Goal: Information Seeking & Learning: Learn about a topic

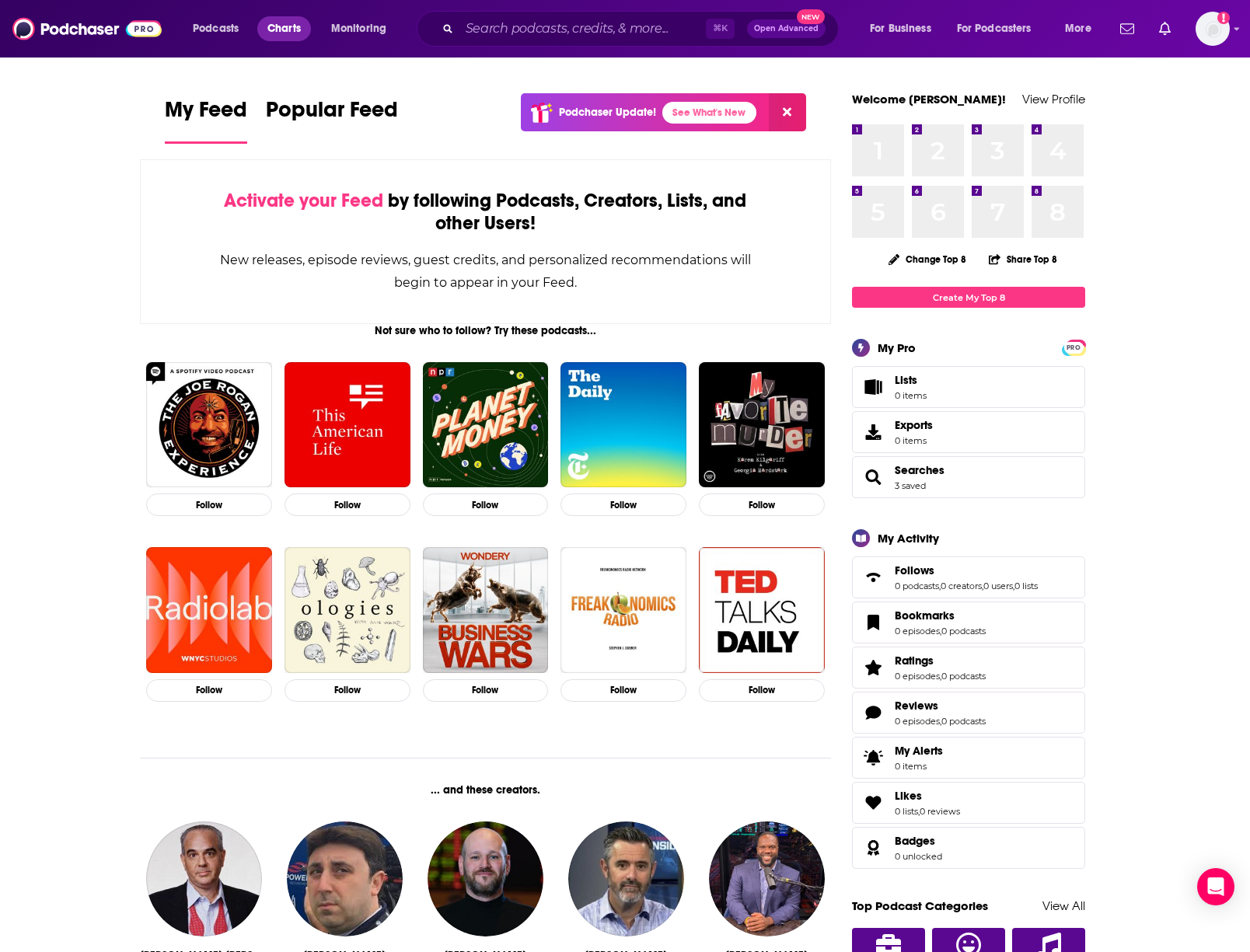
click at [304, 24] on link "Charts" at bounding box center [284, 28] width 53 height 24
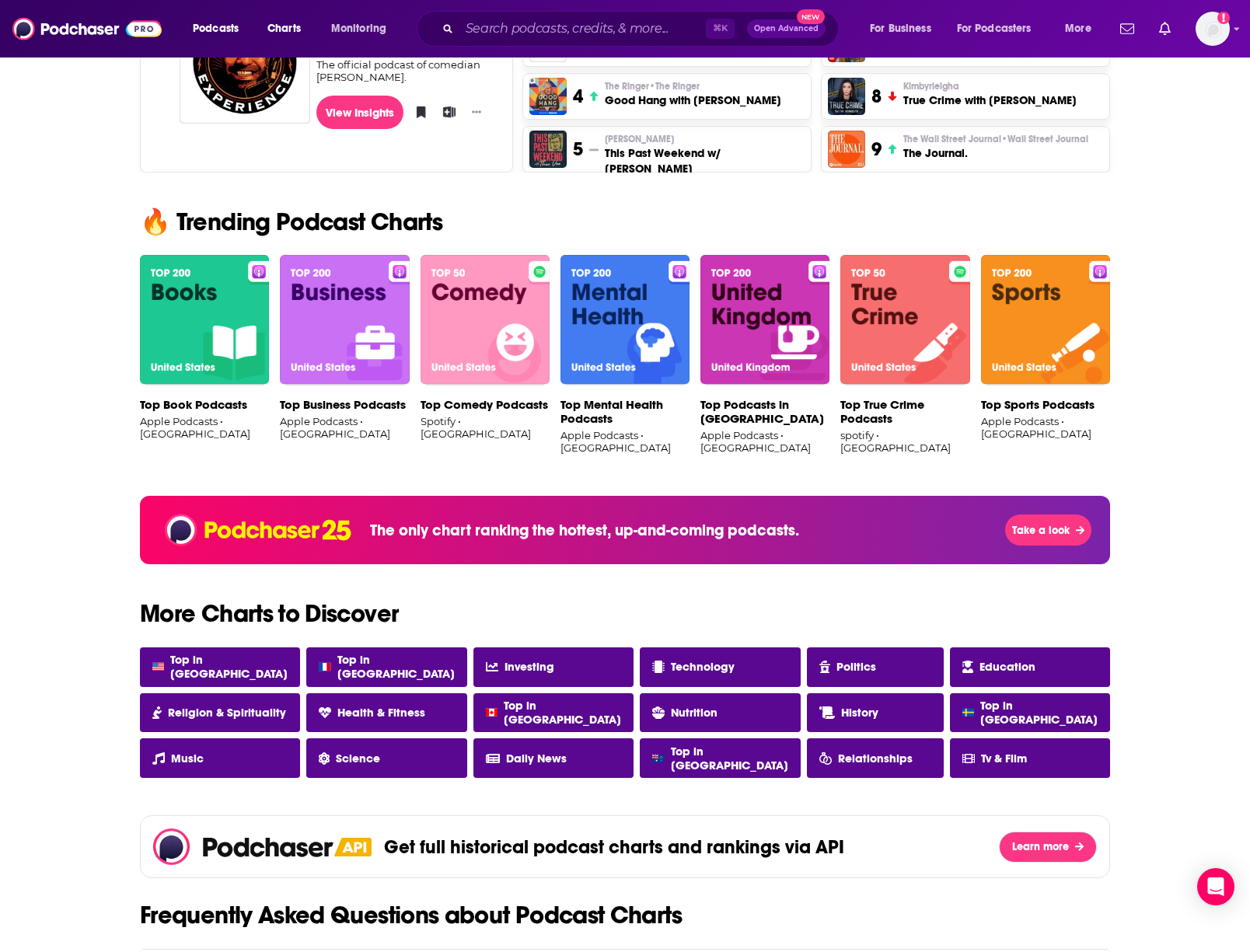
scroll to position [845, 0]
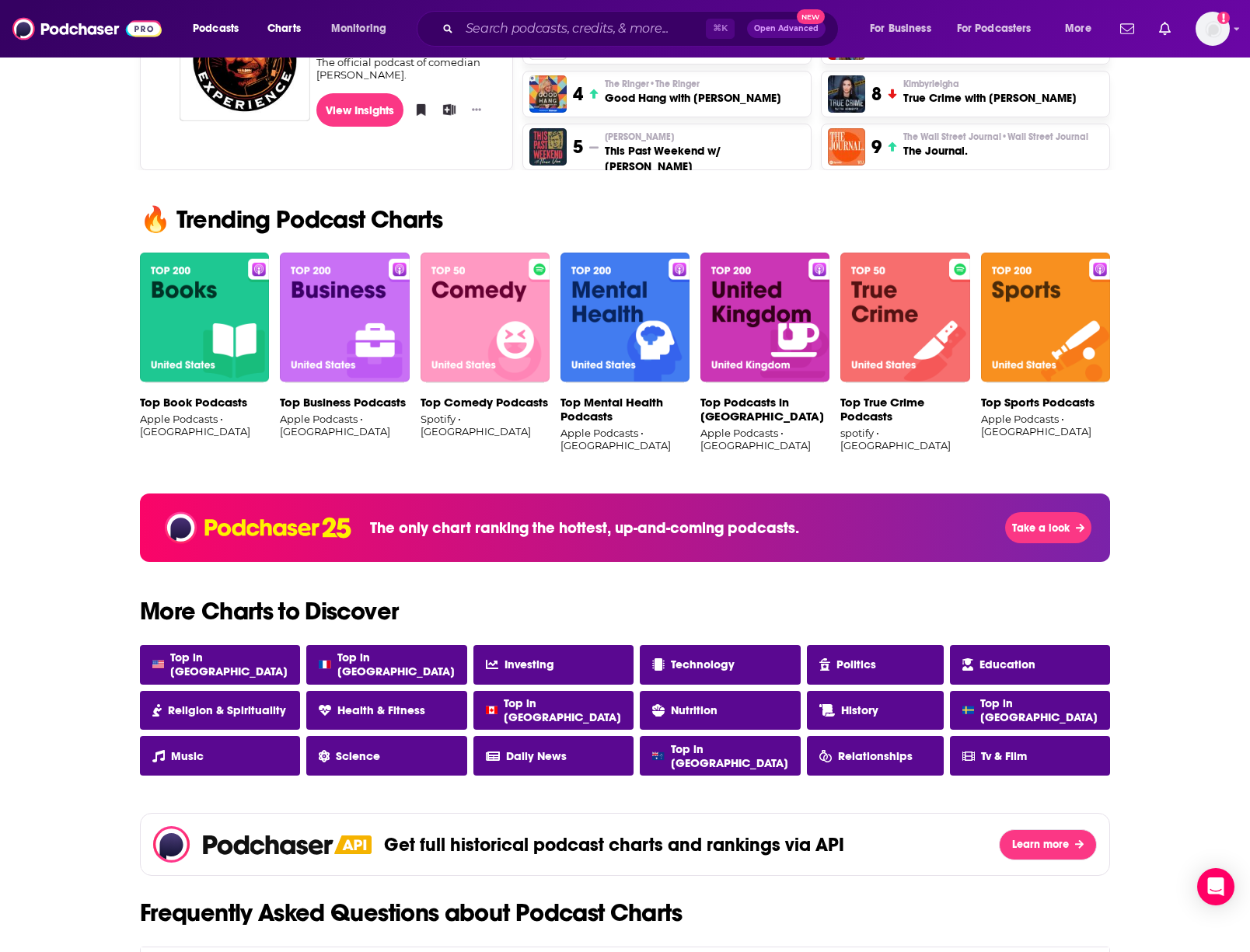
click at [889, 325] on img at bounding box center [905, 318] width 129 height 131
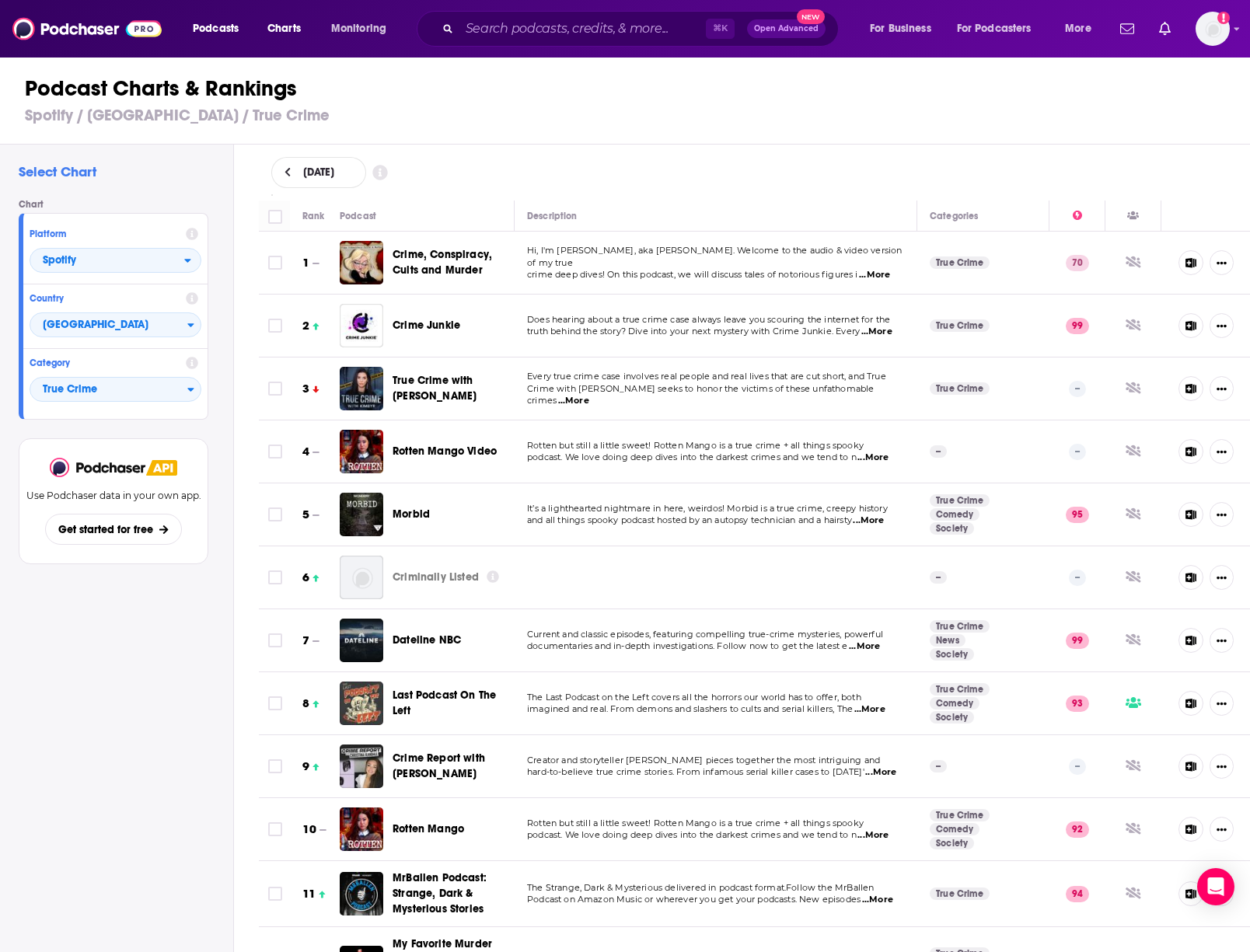
scroll to position [1, 0]
click at [589, 394] on span "...More" at bounding box center [574, 401] width 31 height 13
click at [772, 452] on span "podcast. We love doing deep dives into the darkest crimes and we tend to n" at bounding box center [692, 456] width 330 height 11
click at [877, 454] on span "...More" at bounding box center [873, 457] width 31 height 13
click at [718, 374] on td "Every true crime case involves real people and real lives that are cut short, a…" at bounding box center [716, 388] width 402 height 63
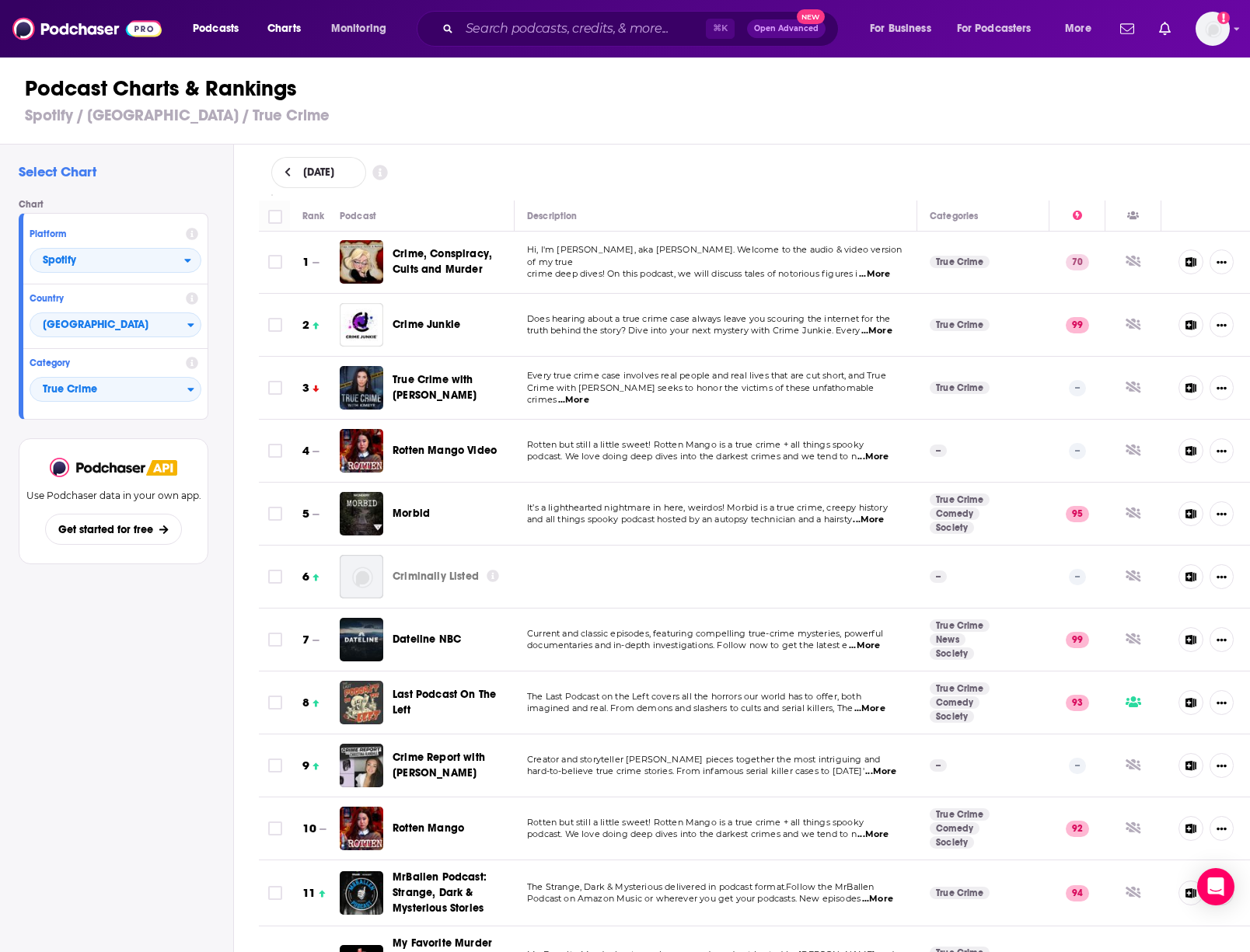
click at [871, 383] on p "Every true crime case involves real people and real lives that are cut short, a…" at bounding box center [715, 376] width 377 height 13
click at [589, 394] on span "...More" at bounding box center [574, 401] width 31 height 13
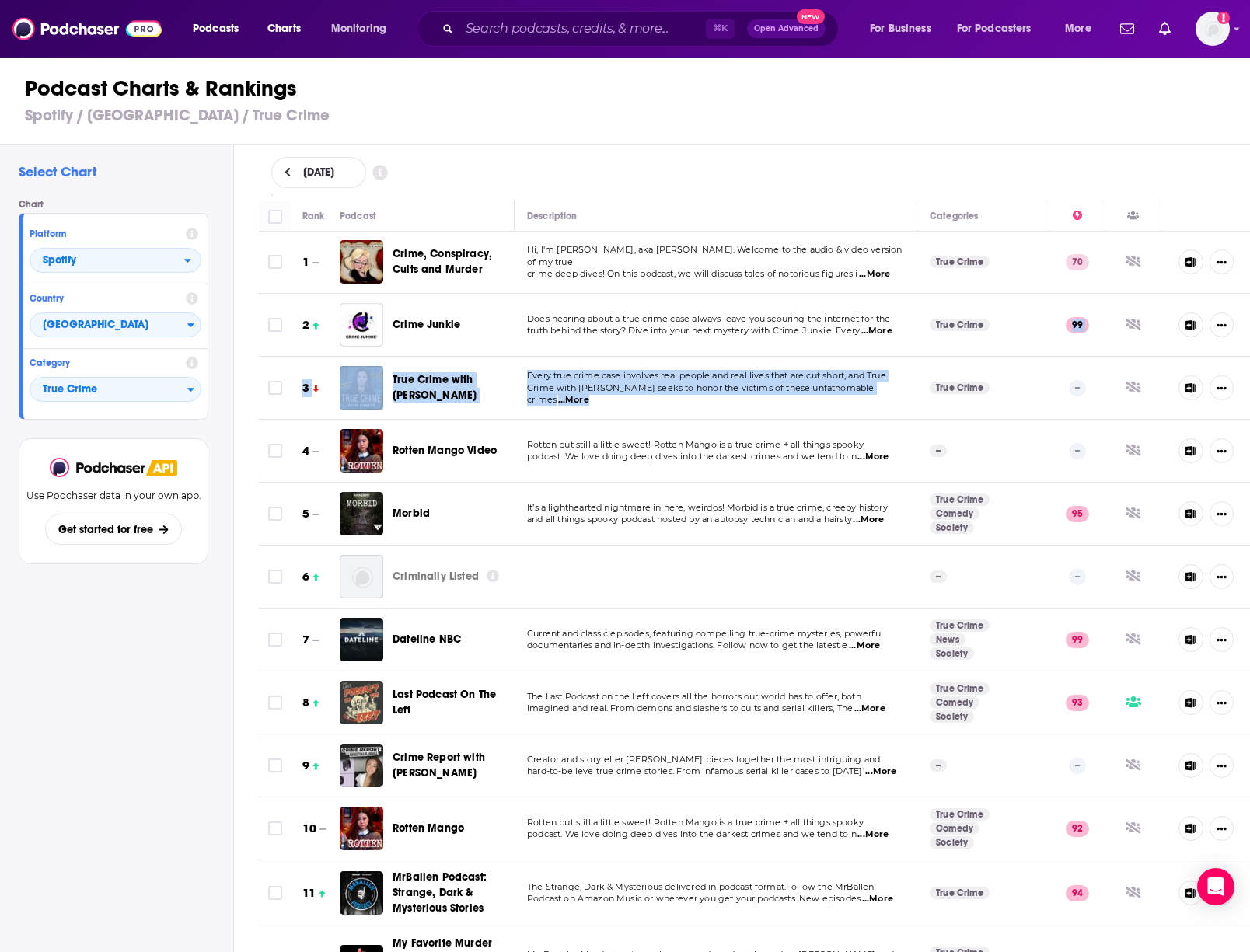
drag, startPoint x: 954, startPoint y: 353, endPoint x: 1004, endPoint y: 357, distance: 50.2
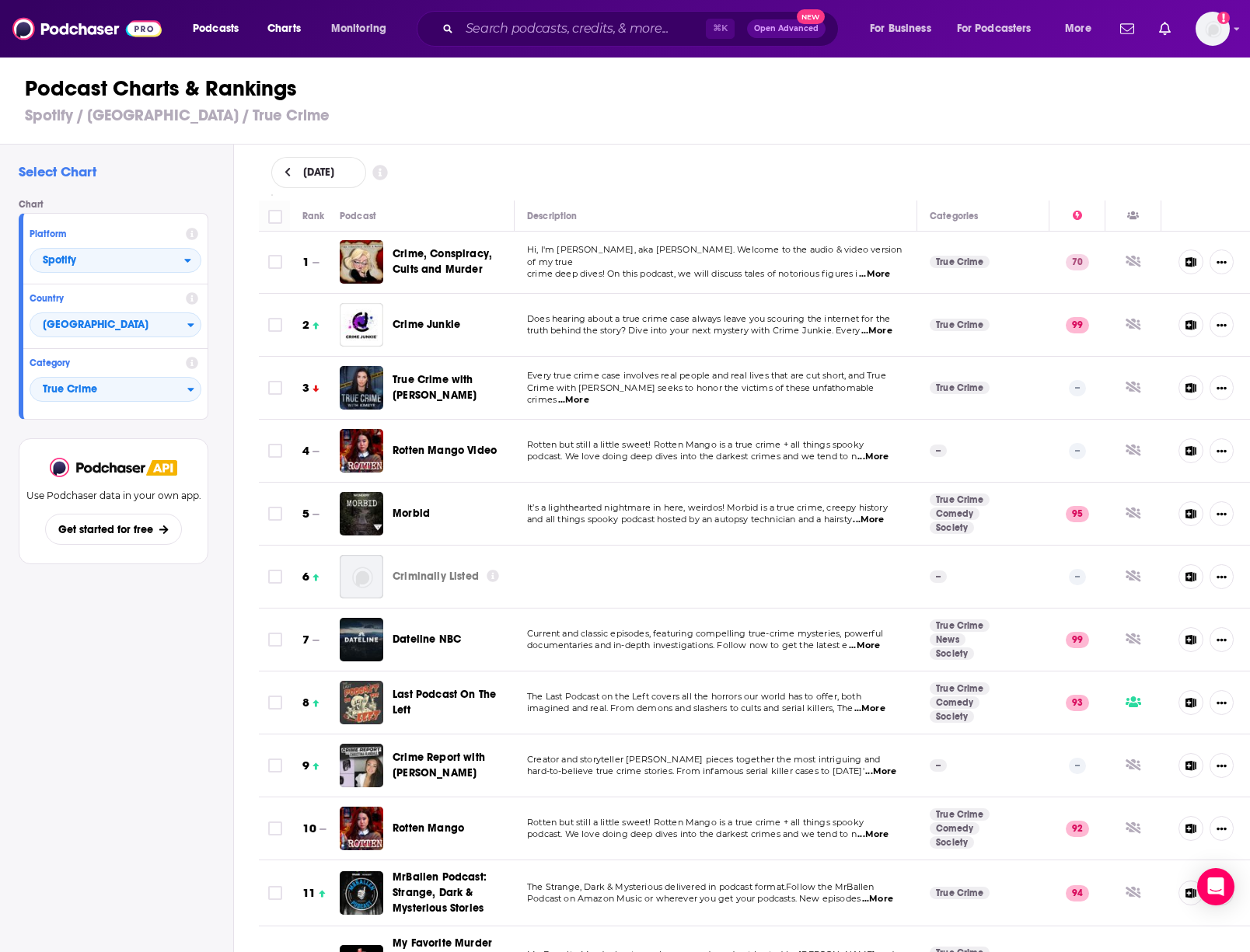
click at [601, 438] on td "Rotten but still a little sweet! Rotten Mango is a true crime + all things spoo…" at bounding box center [716, 451] width 402 height 63
click at [701, 381] on span "Every true crime case involves real people and real lives that are cut short, a…" at bounding box center [706, 375] width 359 height 11
click at [589, 394] on span "...More" at bounding box center [574, 401] width 31 height 13
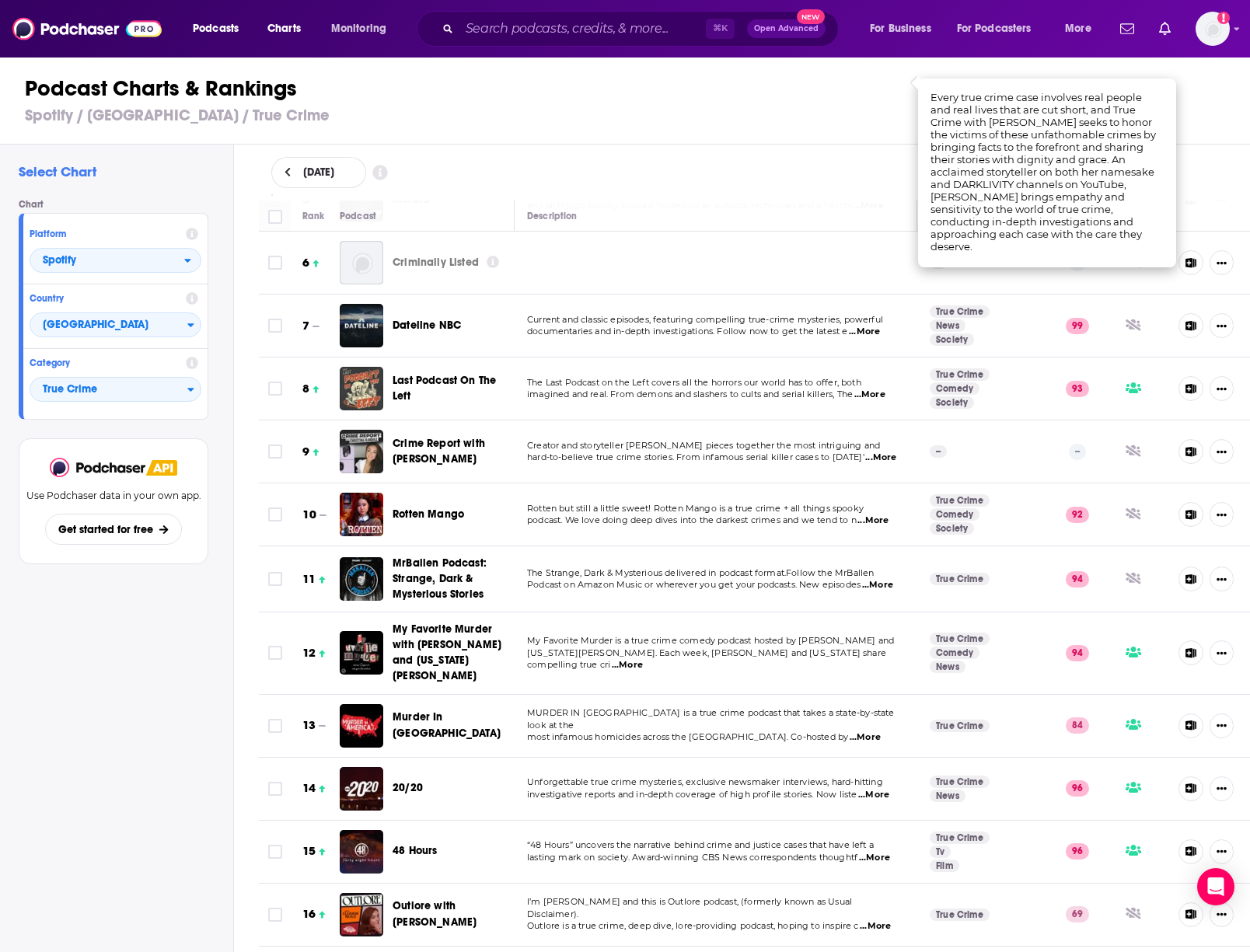
scroll to position [316, 0]
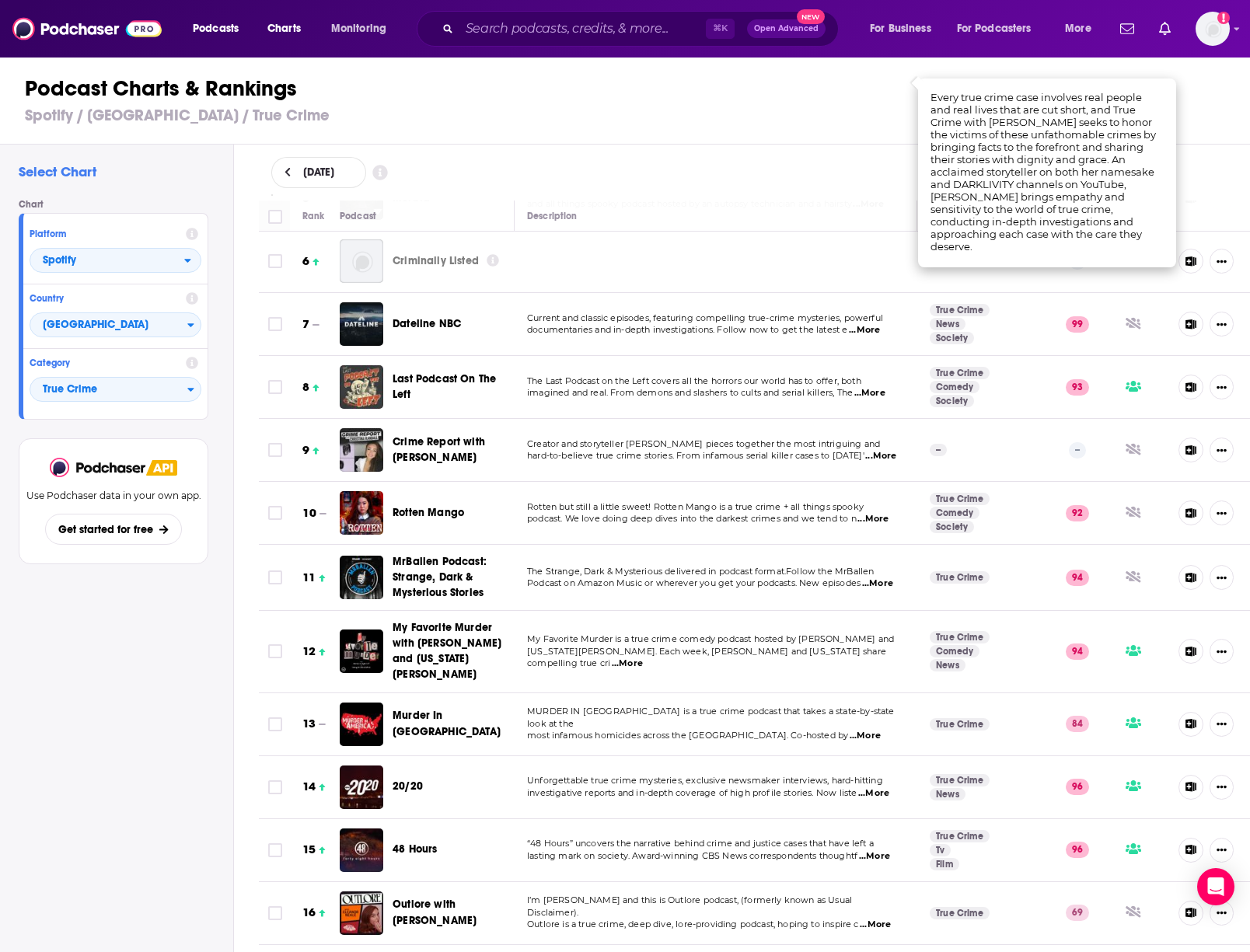
click at [881, 730] on span "...More" at bounding box center [865, 736] width 31 height 13
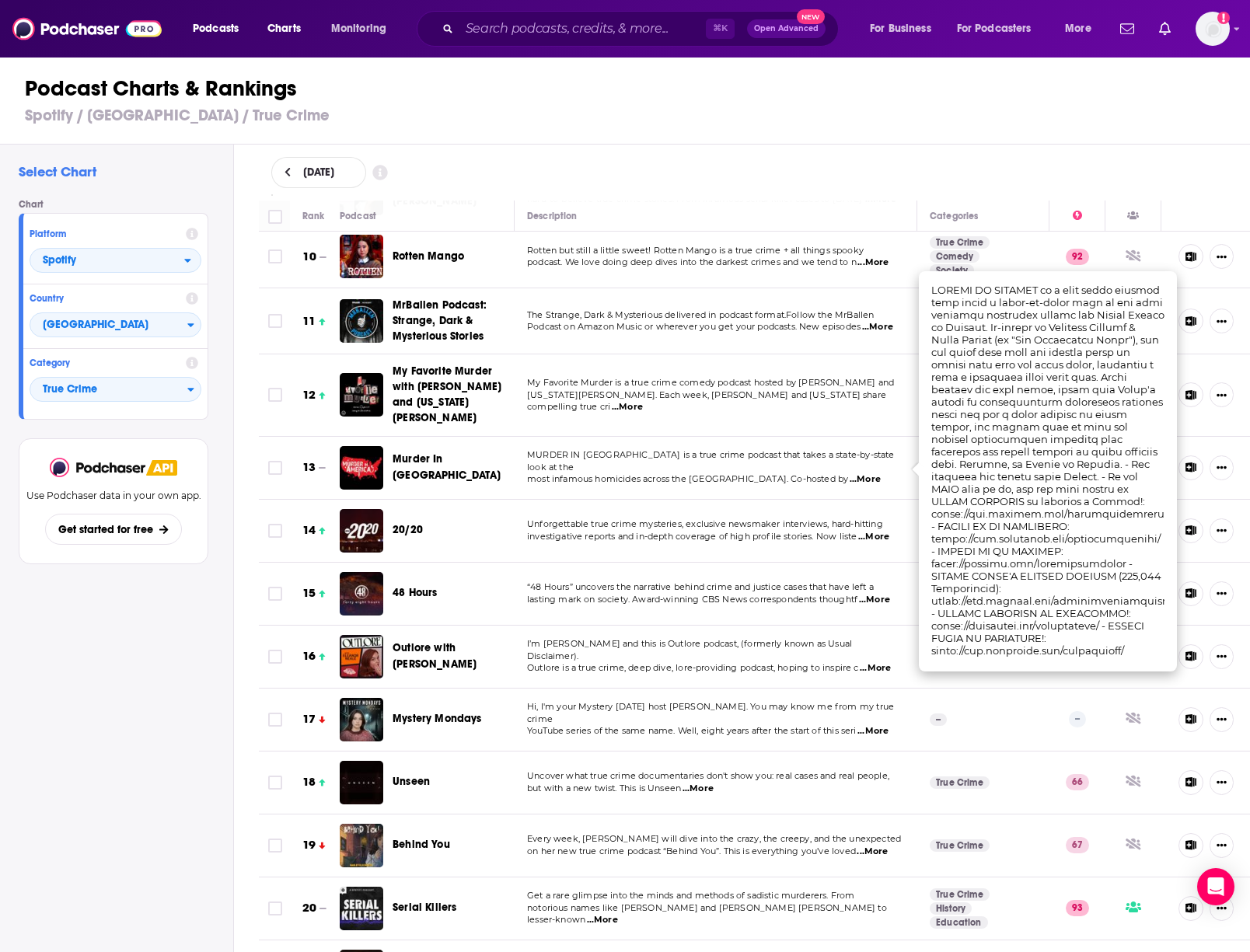
scroll to position [577, 0]
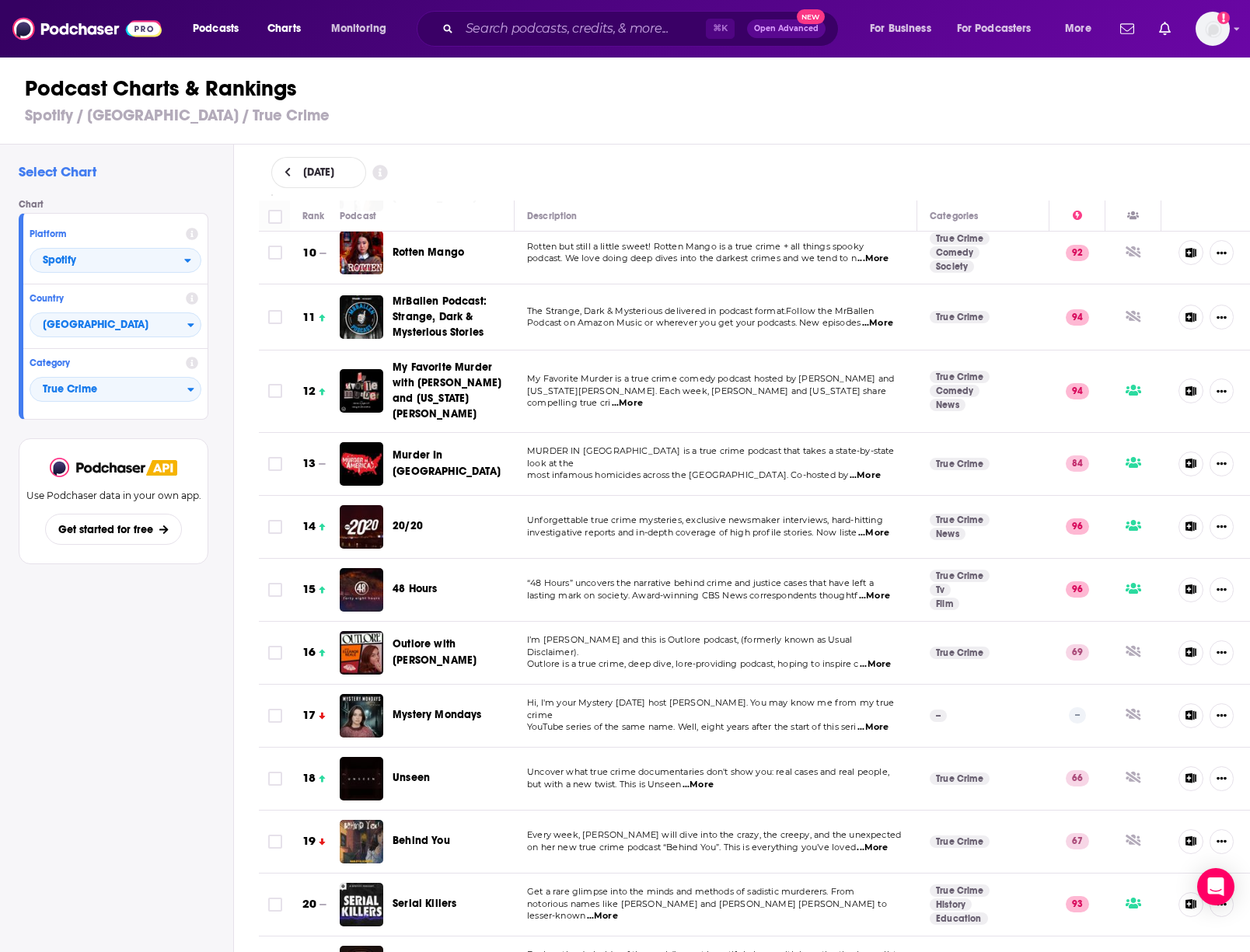
click at [701, 707] on span "Hi, I'm your Mystery [DATE] host [PERSON_NAME]. You may know me from my true cr…" at bounding box center [710, 709] width 367 height 24
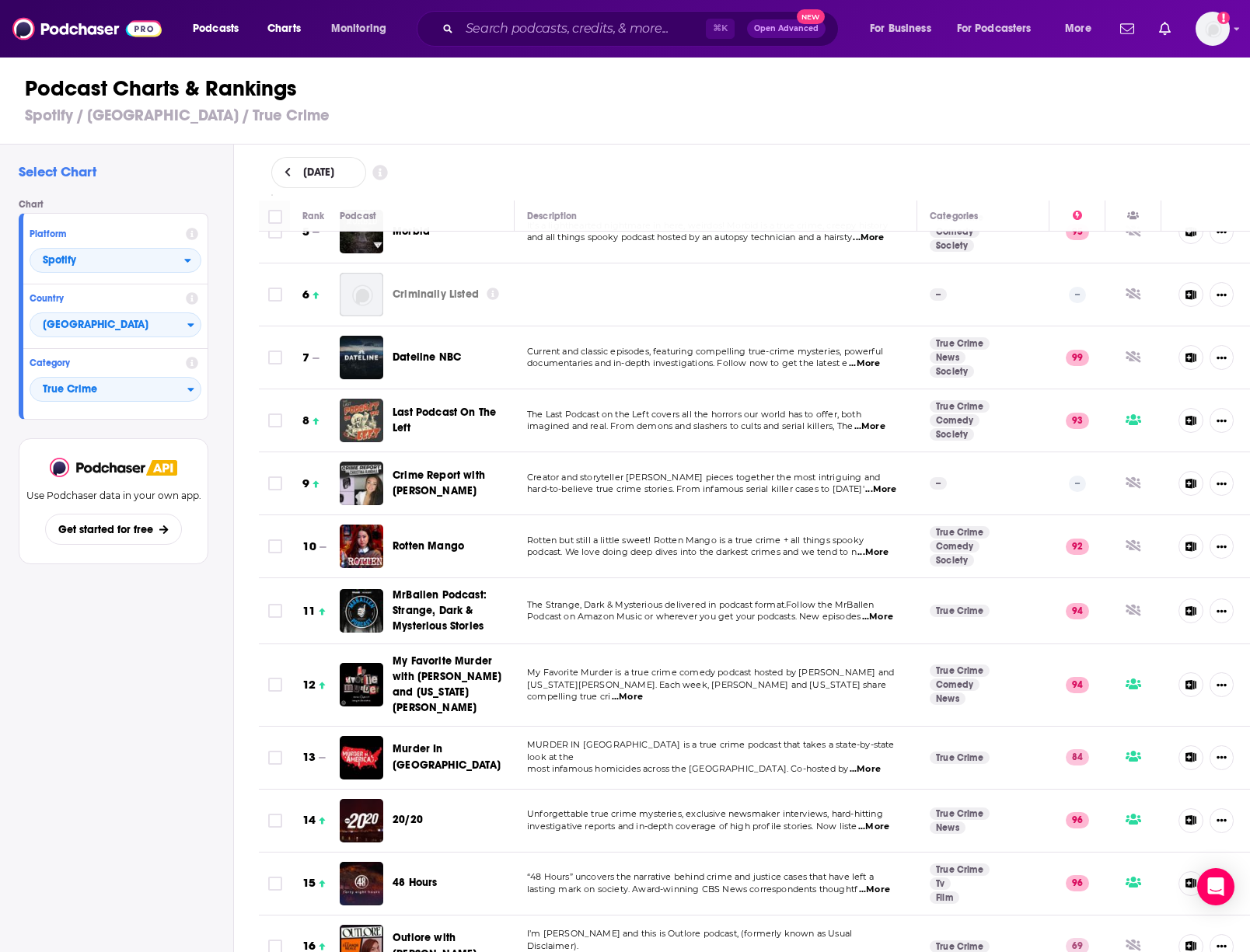
scroll to position [0, 0]
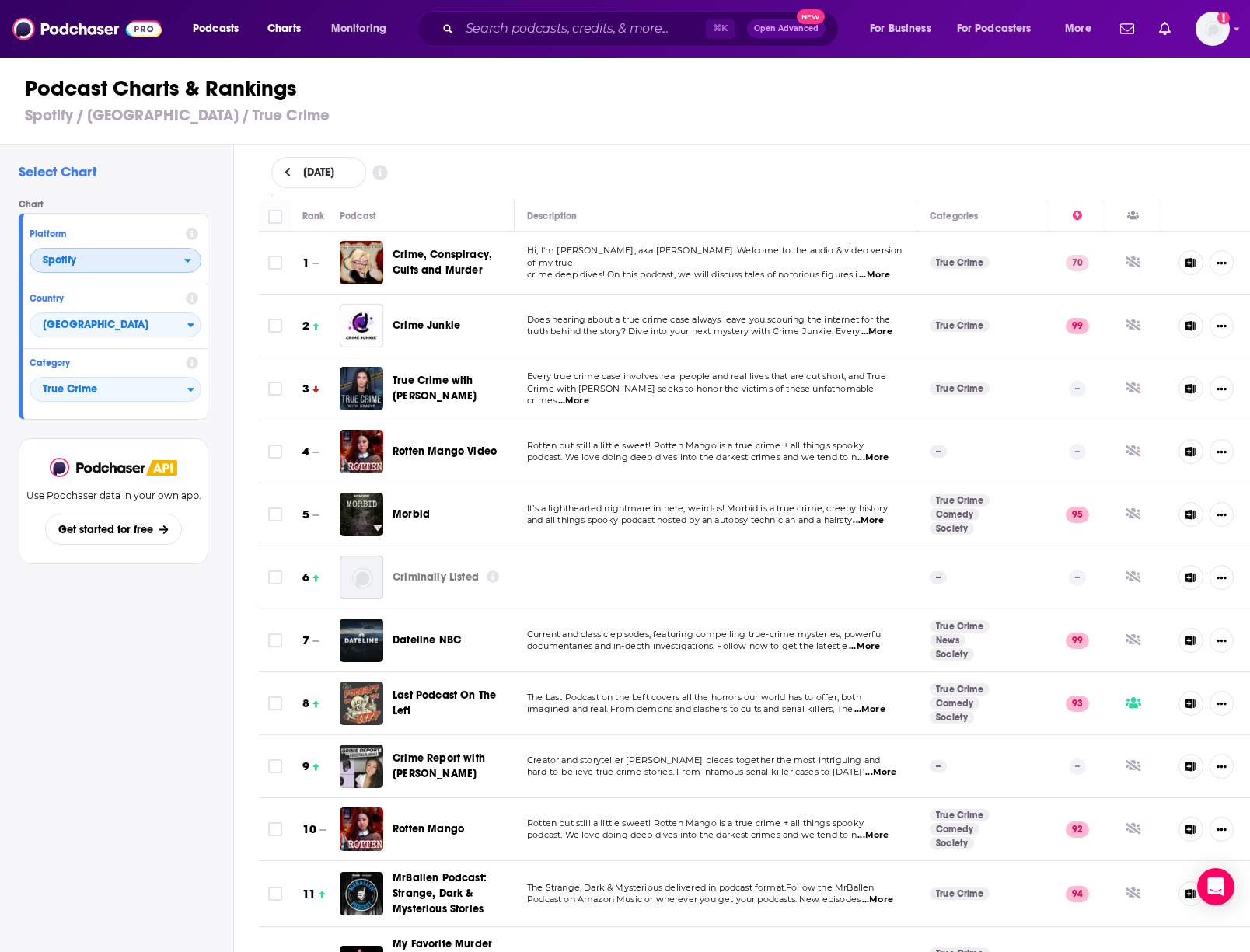
click at [107, 259] on span "Spotify" at bounding box center [107, 261] width 154 height 26
click at [106, 284] on span "Apple Podcasts" at bounding box center [114, 288] width 151 height 9
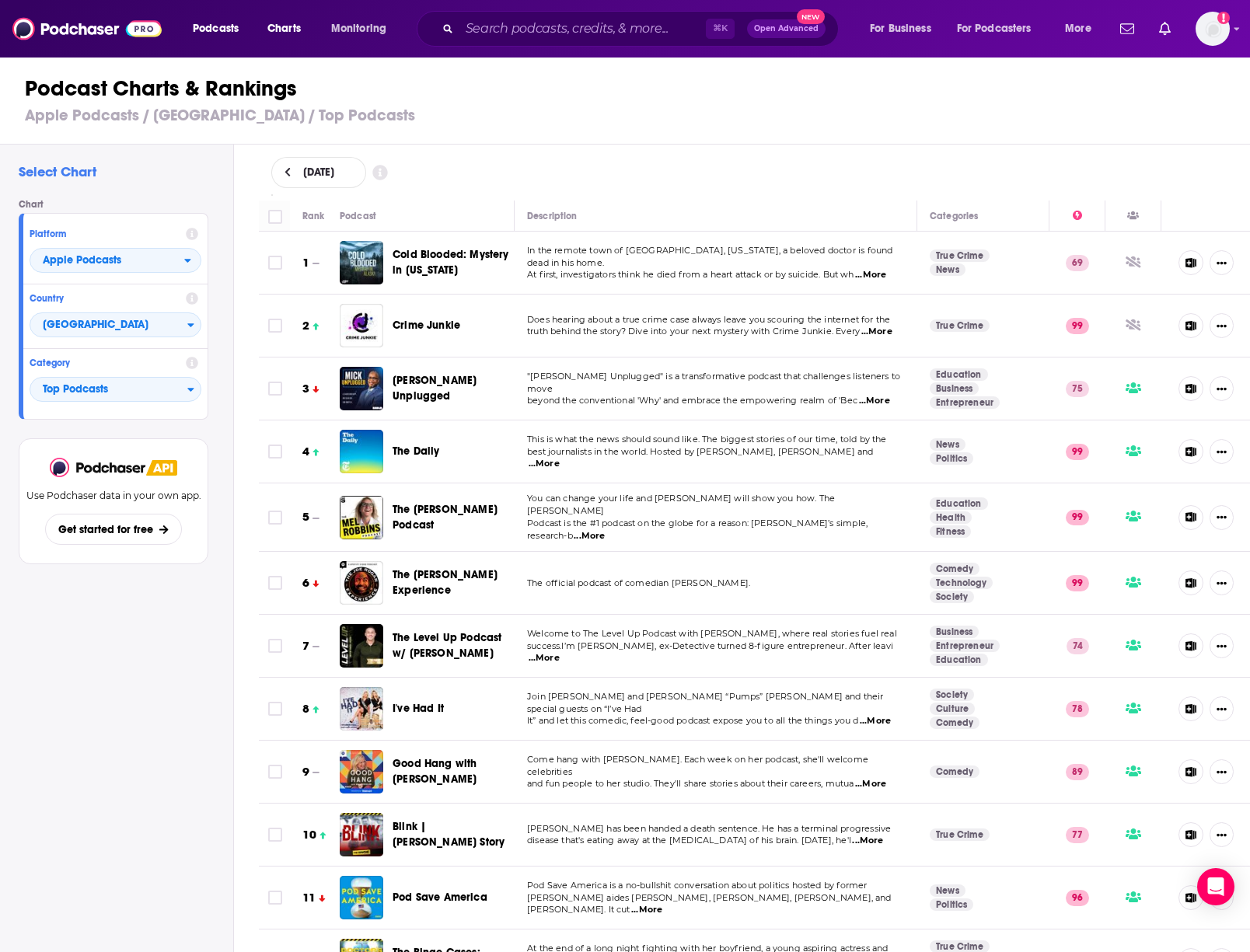
click at [877, 270] on span "...More" at bounding box center [870, 276] width 31 height 13
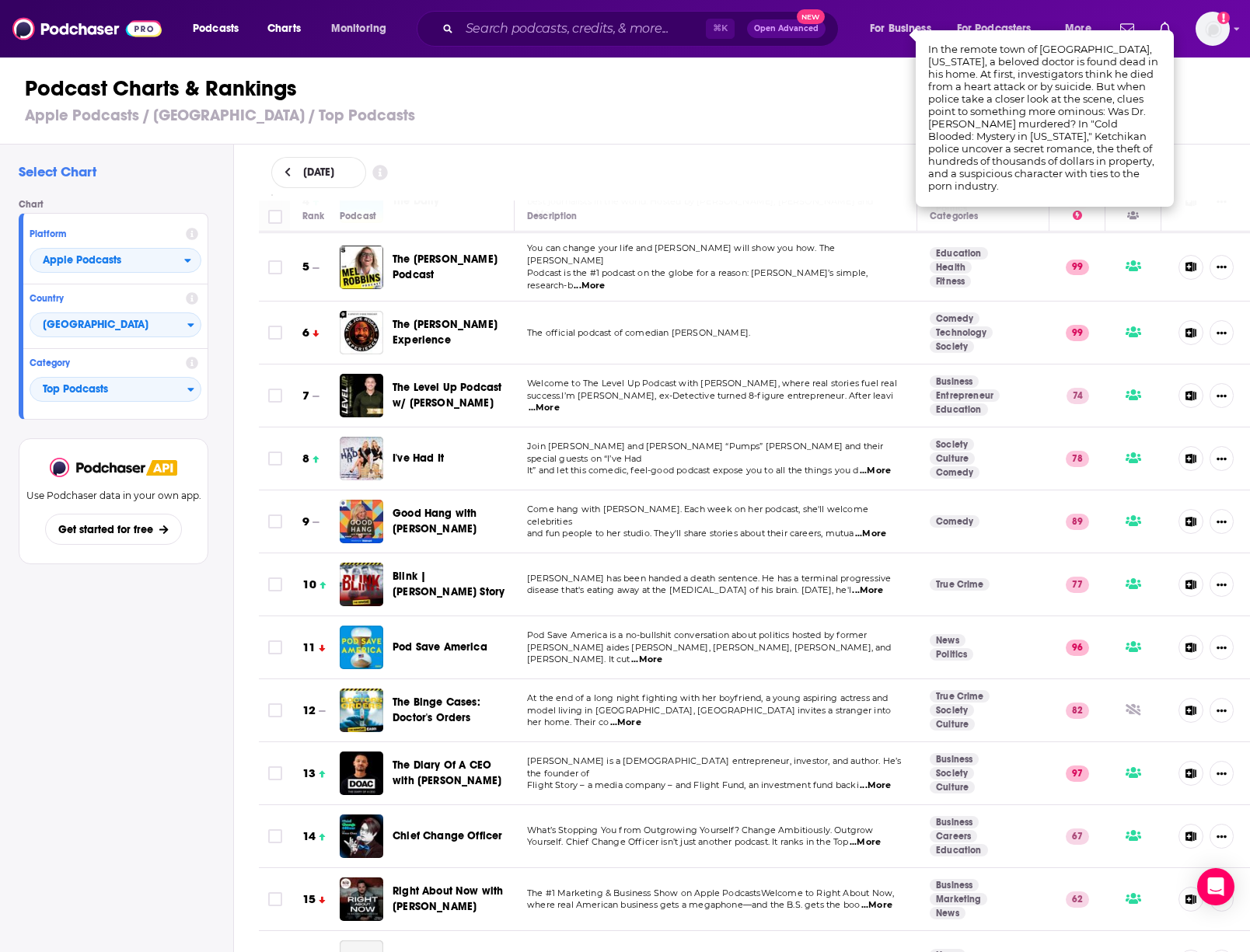
scroll to position [254, 0]
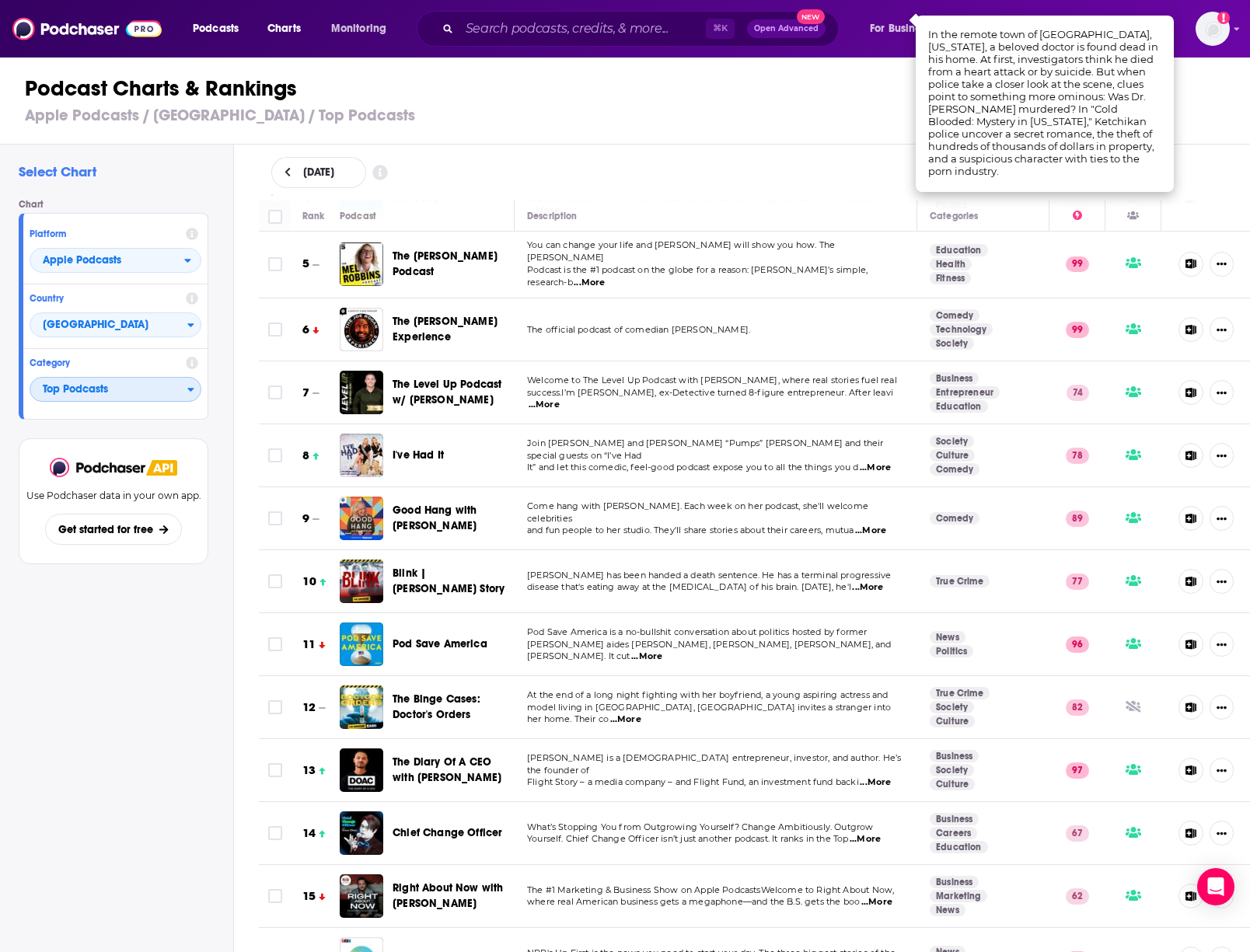
click at [110, 384] on span "Top Podcasts" at bounding box center [108, 390] width 157 height 26
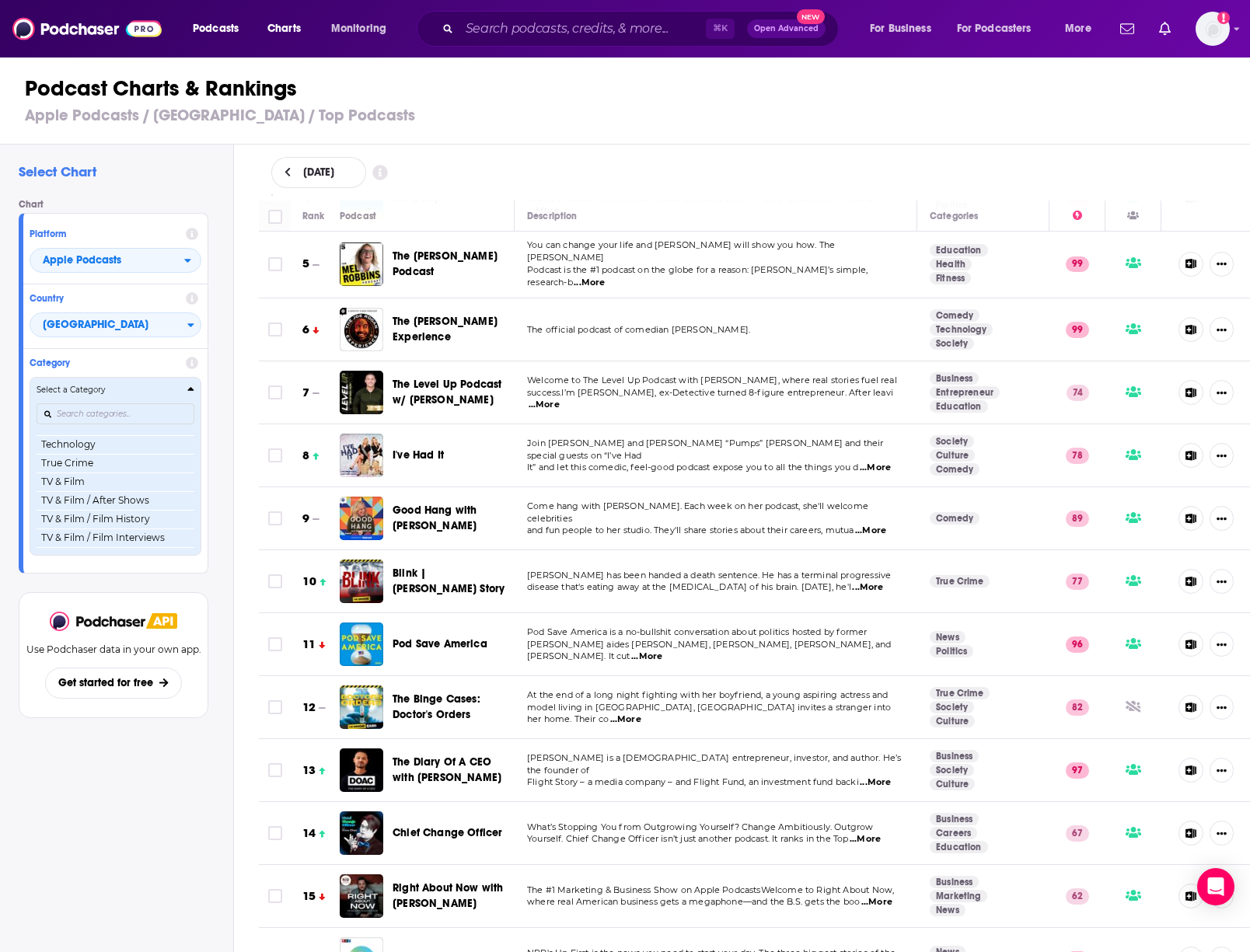
scroll to position [1948, 0]
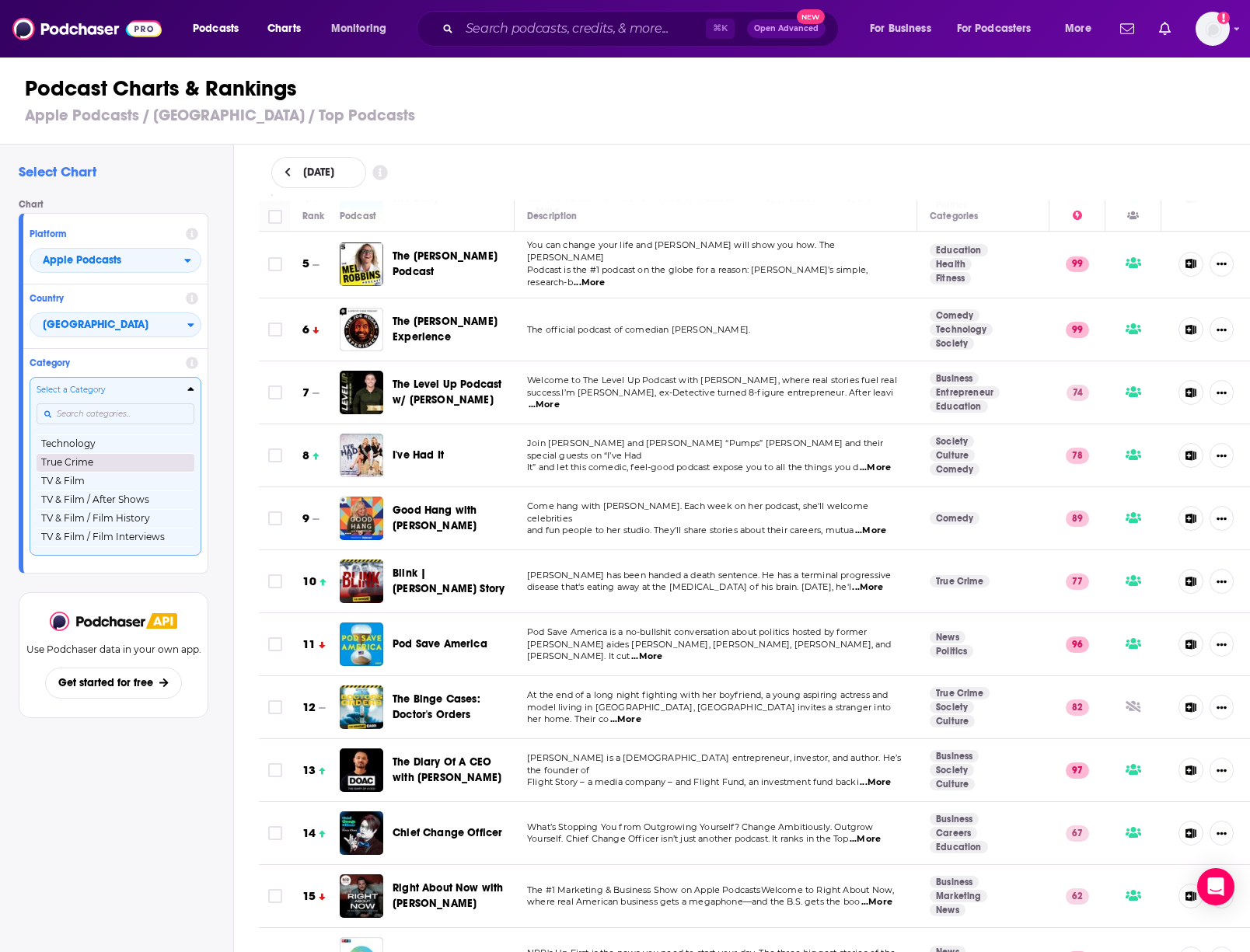
click at [104, 461] on button "True Crime" at bounding box center [115, 462] width 158 height 19
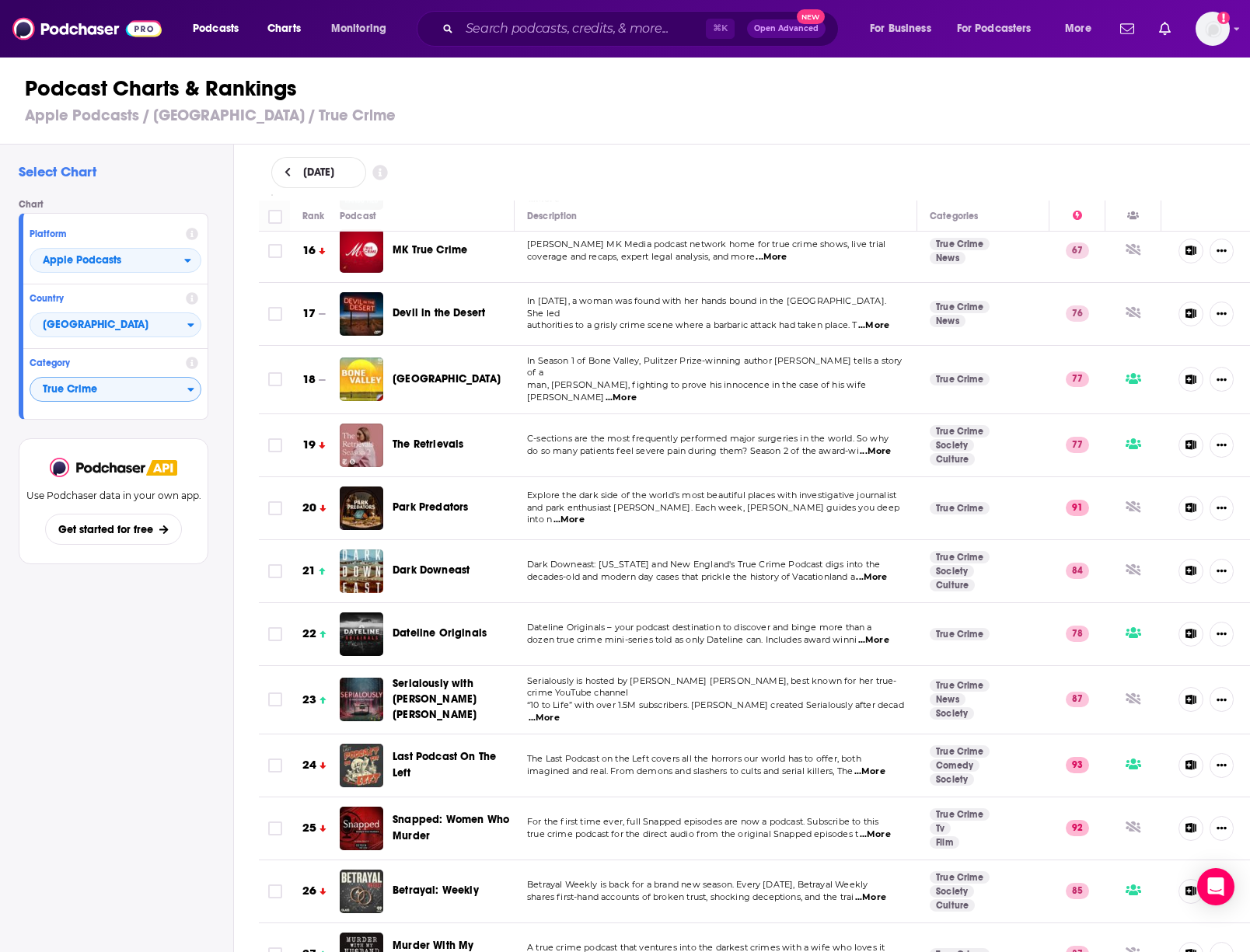
scroll to position [986, 0]
